Goal: Communication & Community: Participate in discussion

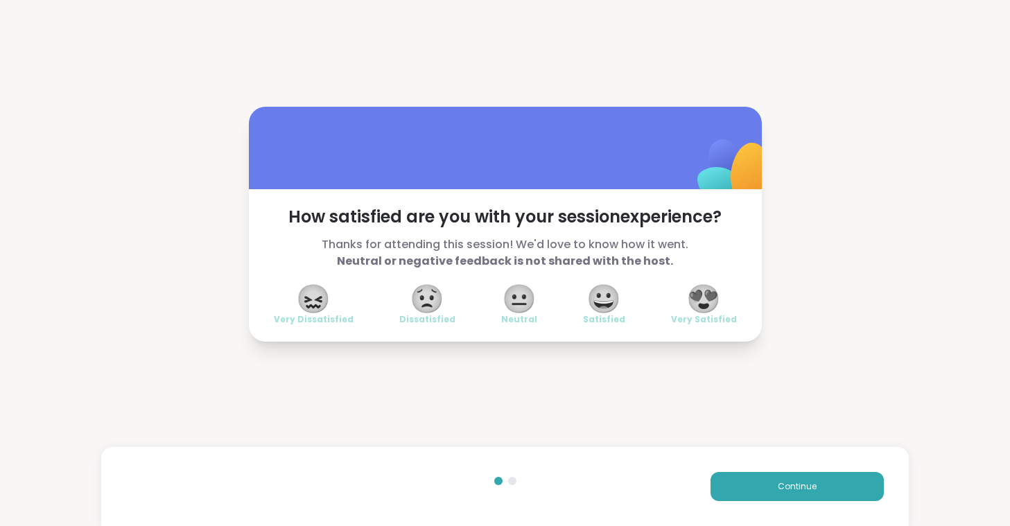
click at [693, 295] on span "😍" at bounding box center [704, 298] width 35 height 25
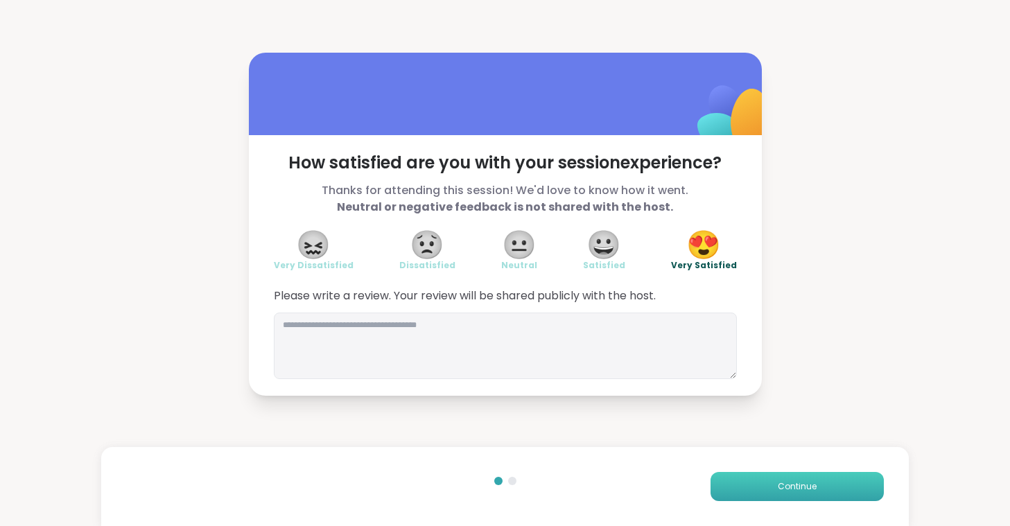
click at [771, 483] on button "Continue" at bounding box center [797, 486] width 173 height 29
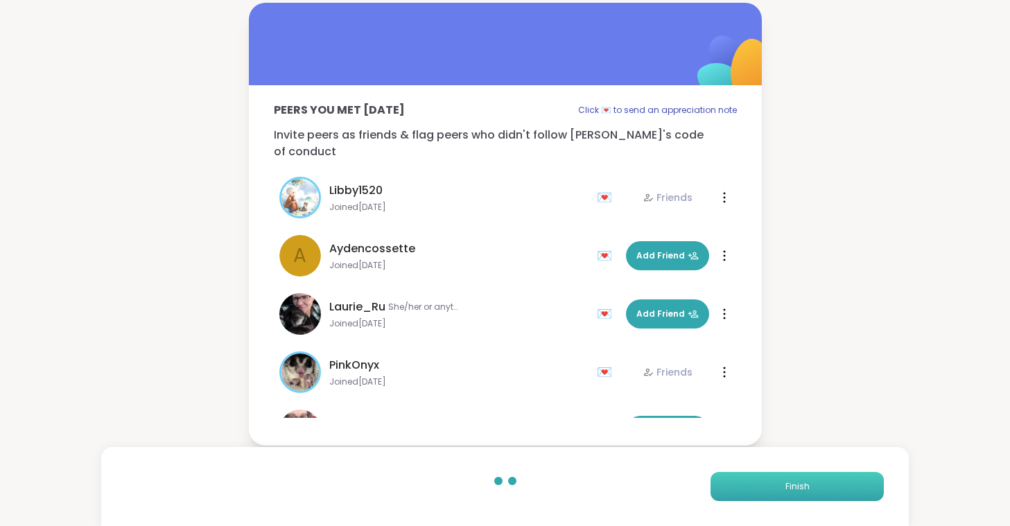
click at [771, 483] on button "Finish" at bounding box center [797, 486] width 173 height 29
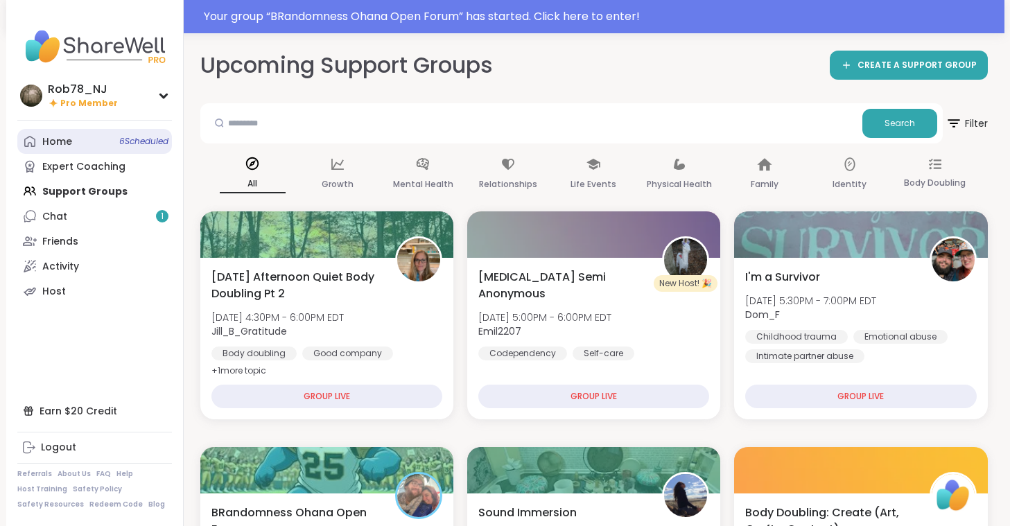
click at [116, 139] on link "Home 6 Scheduled" at bounding box center [94, 141] width 155 height 25
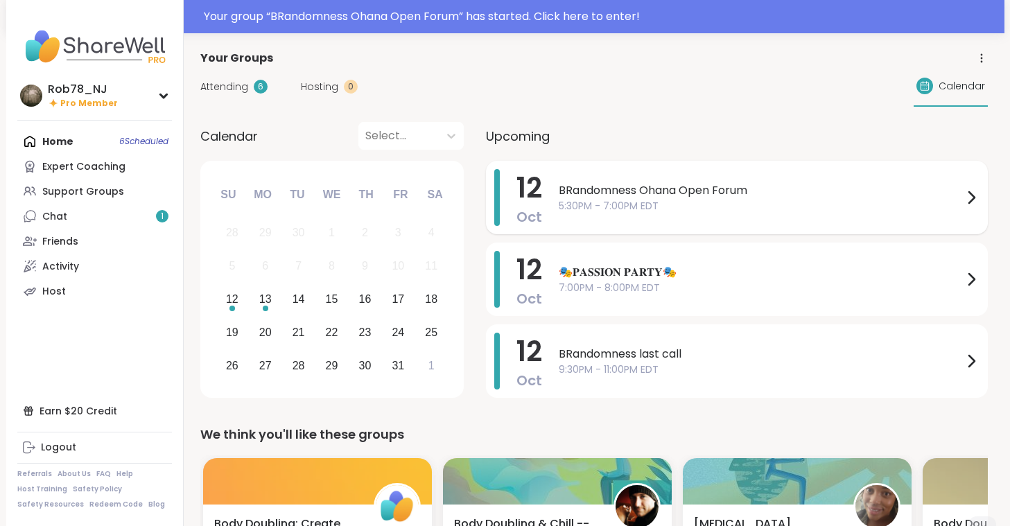
click at [601, 196] on span "BRandomness Ohana Open Forum" at bounding box center [761, 190] width 404 height 17
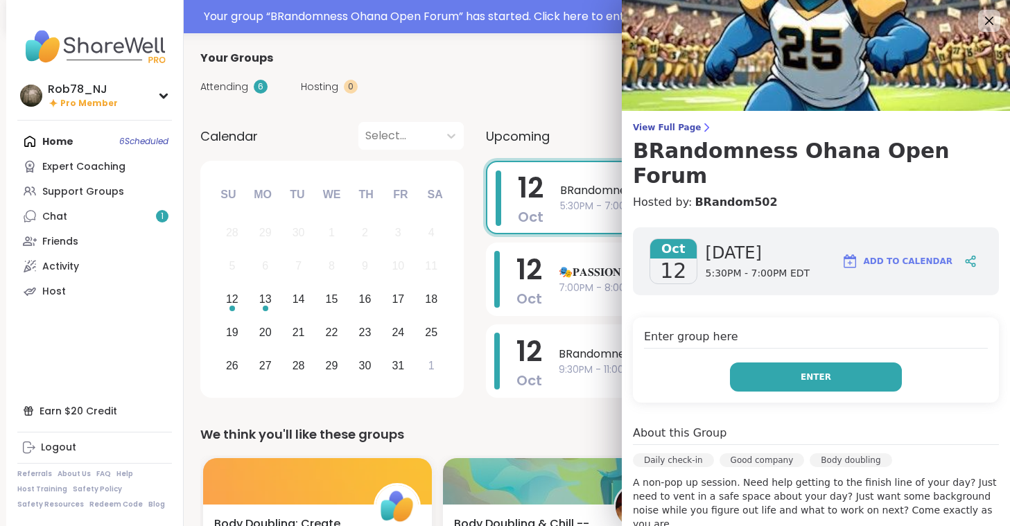
click at [833, 363] on button "Enter" at bounding box center [816, 377] width 172 height 29
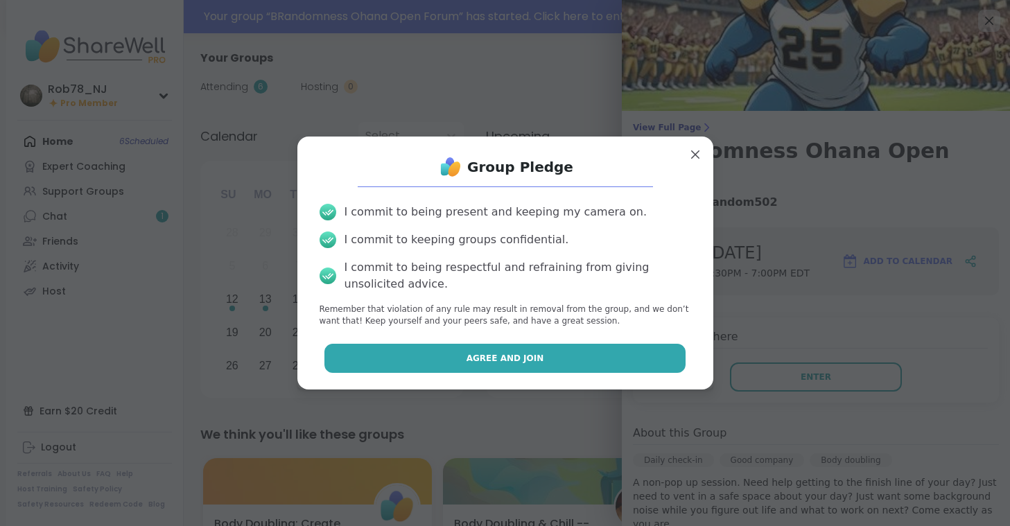
click at [544, 355] on button "Agree and Join" at bounding box center [505, 358] width 361 height 29
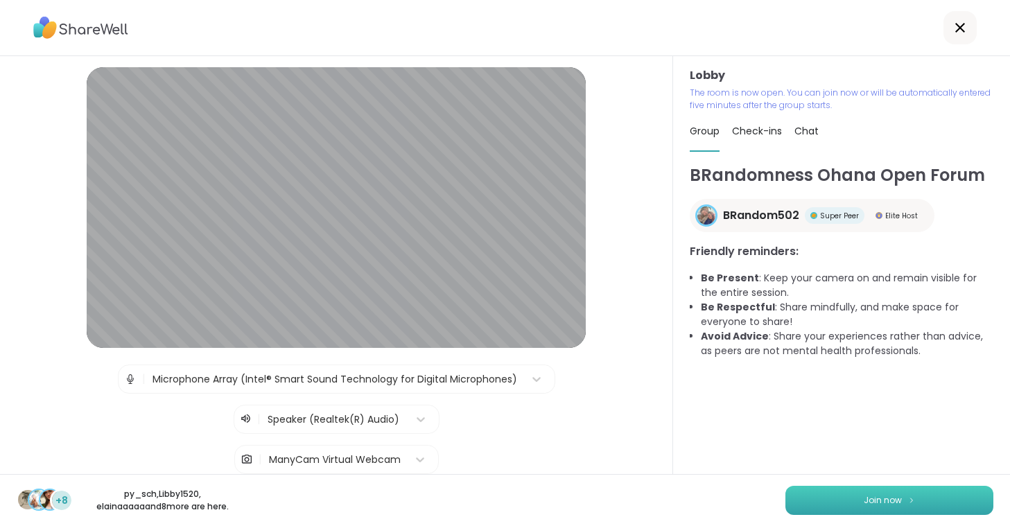
click at [825, 503] on button "Join now" at bounding box center [890, 500] width 208 height 29
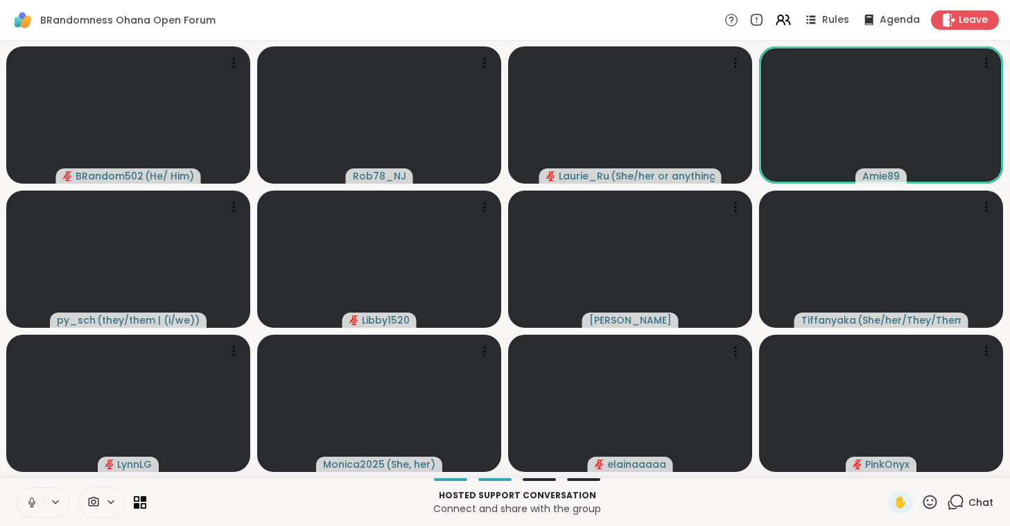
click at [29, 498] on icon at bounding box center [32, 503] width 12 height 12
click at [100, 498] on span at bounding box center [92, 502] width 26 height 13
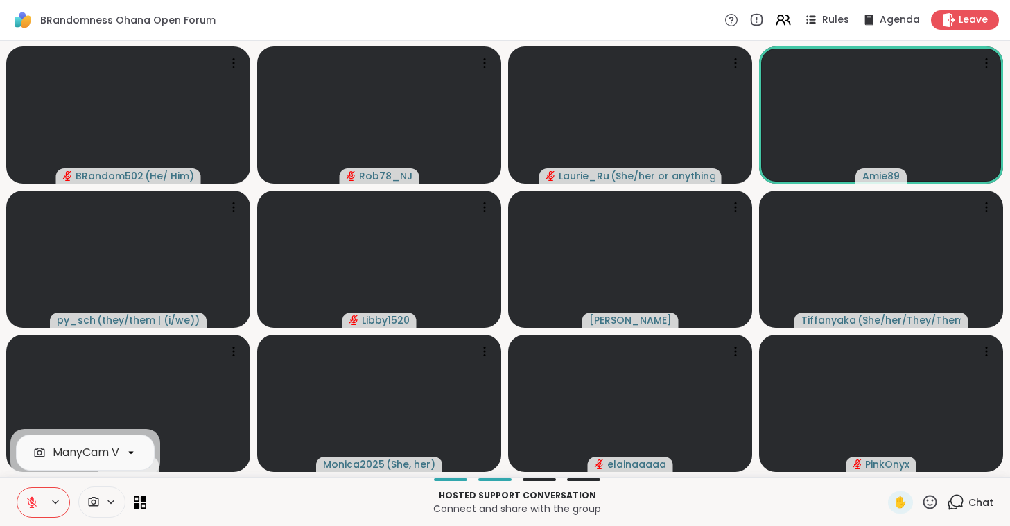
click at [123, 454] on div at bounding box center [131, 453] width 24 height 24
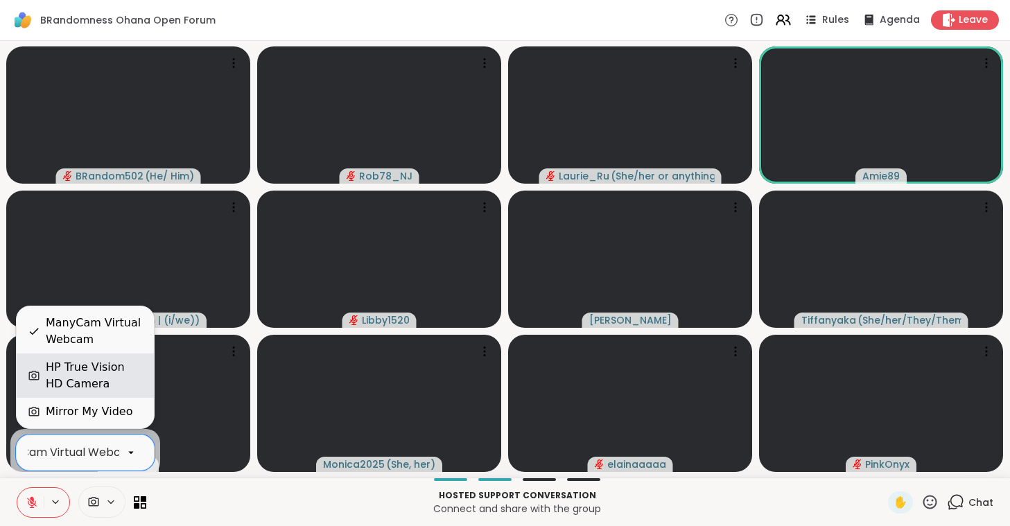
click at [114, 370] on div "HP True Vision HD Camera" at bounding box center [94, 375] width 97 height 33
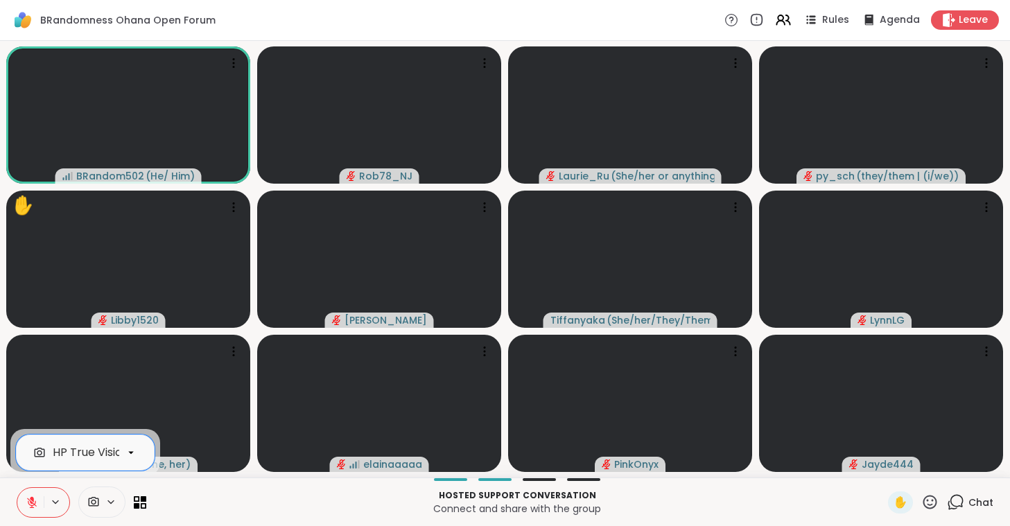
click at [35, 510] on button at bounding box center [30, 502] width 26 height 29
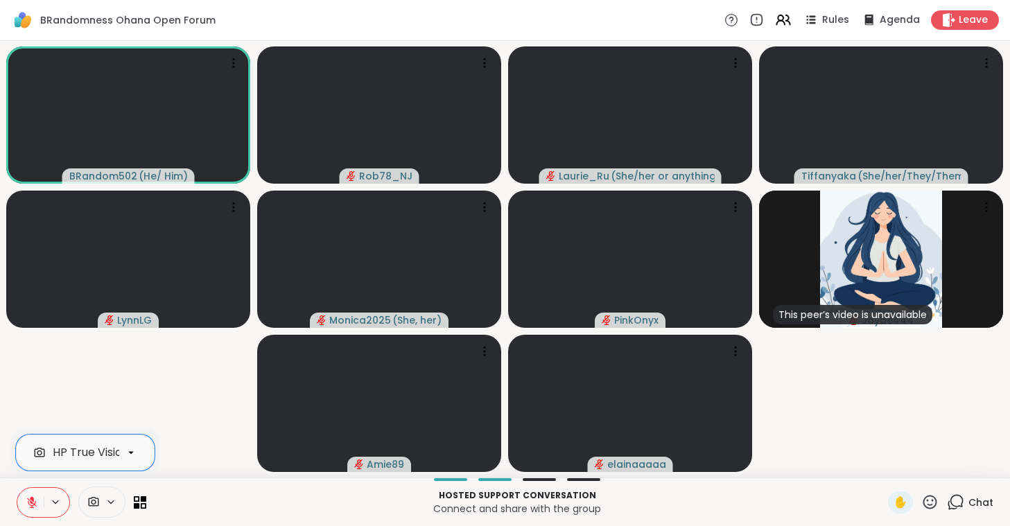
click at [33, 506] on button at bounding box center [30, 502] width 26 height 29
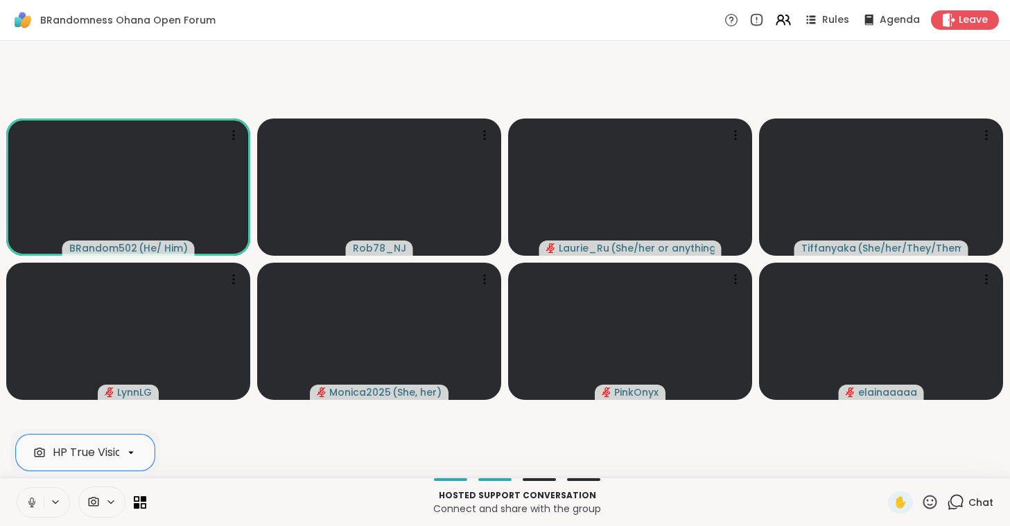
click at [33, 506] on icon at bounding box center [32, 503] width 12 height 12
